Goal: Navigation & Orientation: Find specific page/section

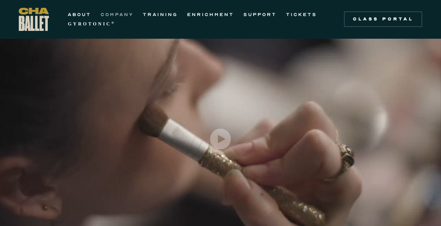
click at [111, 16] on link "COMPANY" at bounding box center [116, 14] width 33 height 9
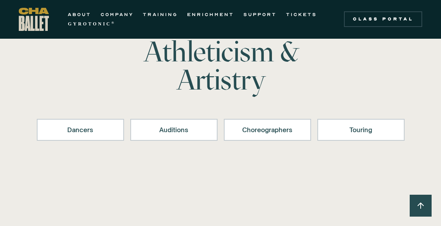
scroll to position [43, 0]
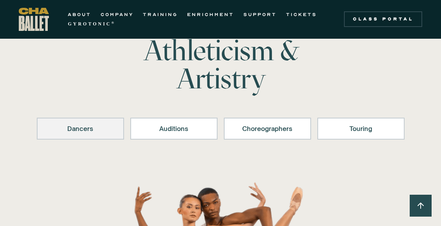
click at [73, 128] on div "Dancers" at bounding box center [80, 128] width 67 height 9
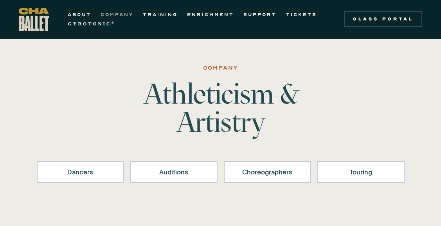
click at [109, 13] on link "COMPANY" at bounding box center [116, 14] width 33 height 9
click at [293, 15] on link "TICKETS" at bounding box center [301, 14] width 31 height 9
